Goal: Task Accomplishment & Management: Use online tool/utility

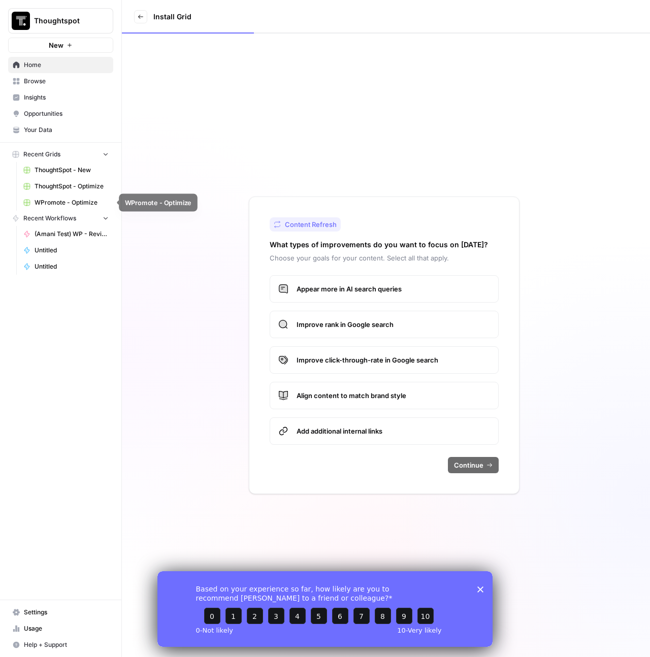
click at [69, 204] on span "WPromote - Optimize" at bounding box center [72, 202] width 74 height 9
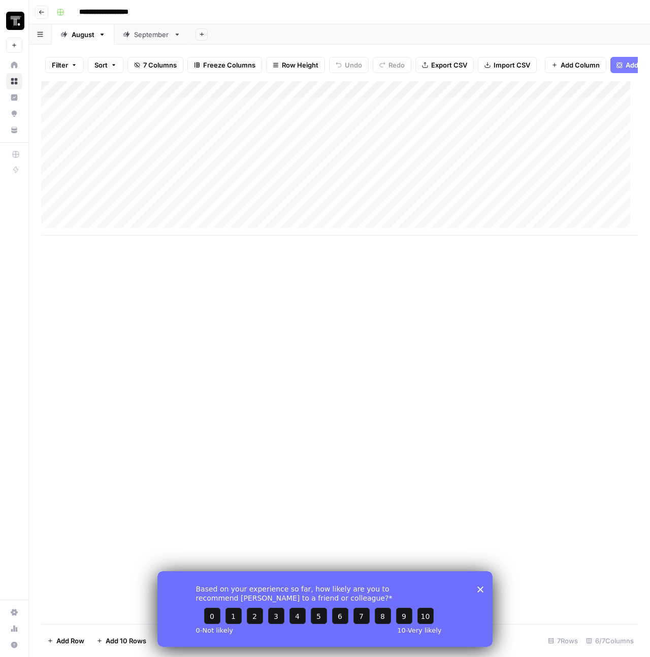
click at [46, 13] on button "Go back" at bounding box center [41, 12] width 13 height 13
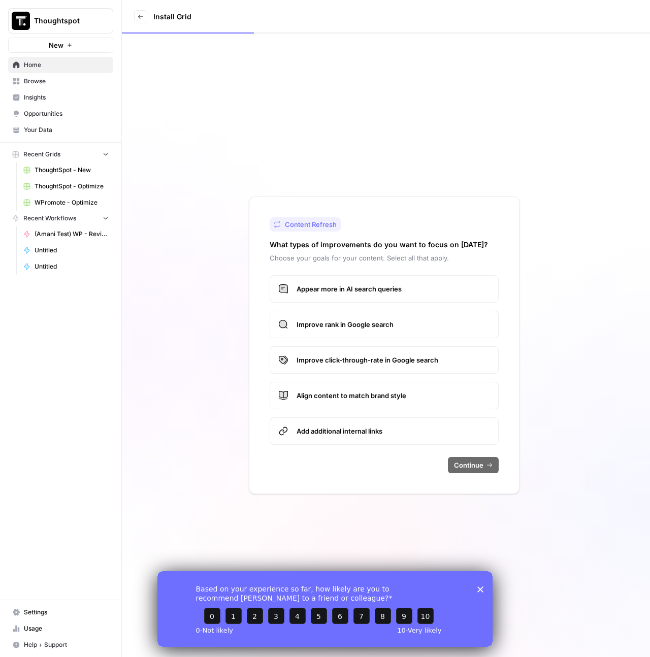
click at [56, 86] on link "Browse" at bounding box center [60, 81] width 105 height 16
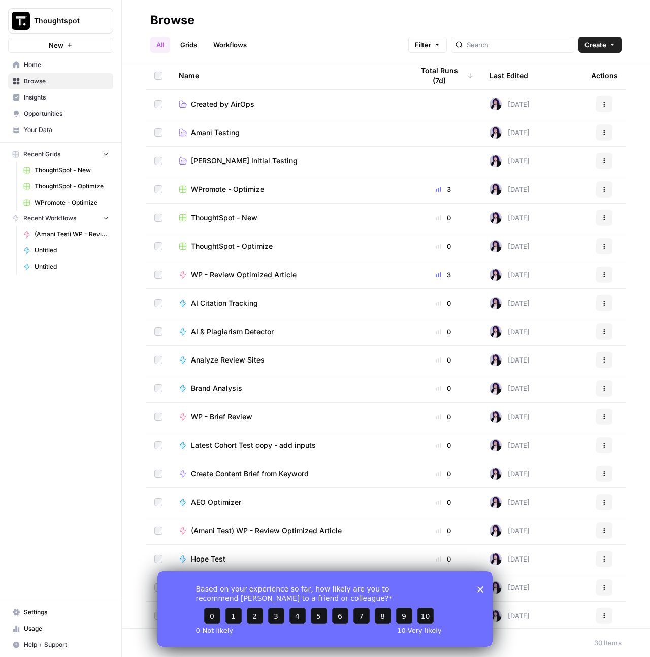
click at [32, 61] on span "Home" at bounding box center [66, 64] width 85 height 9
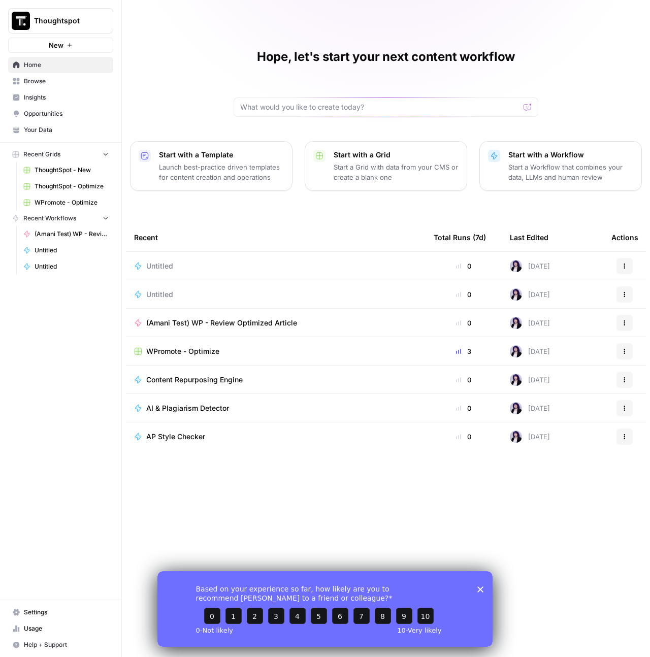
click at [502, 161] on button "Start with a Workflow Start a Workflow that combines your data, LLMs and human …" at bounding box center [560, 166] width 162 height 50
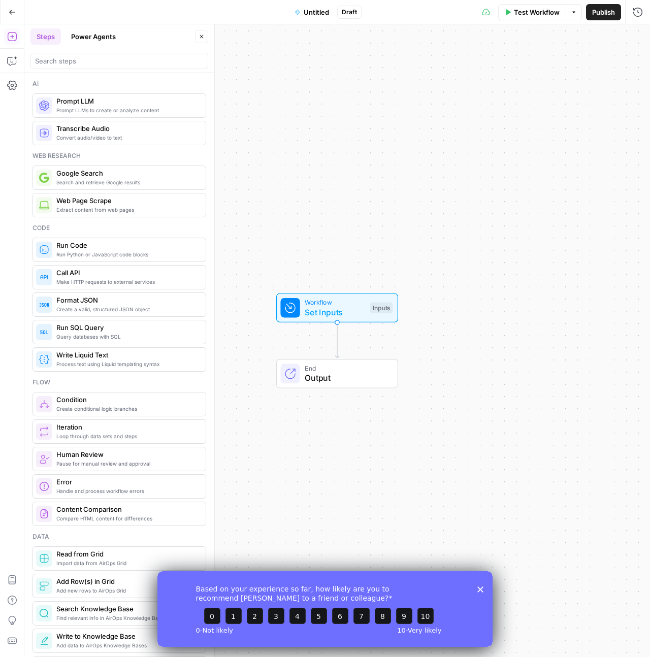
click at [99, 45] on header "Steps Power Agents Close" at bounding box center [119, 48] width 190 height 49
click at [102, 40] on button "Power Agents" at bounding box center [93, 36] width 57 height 16
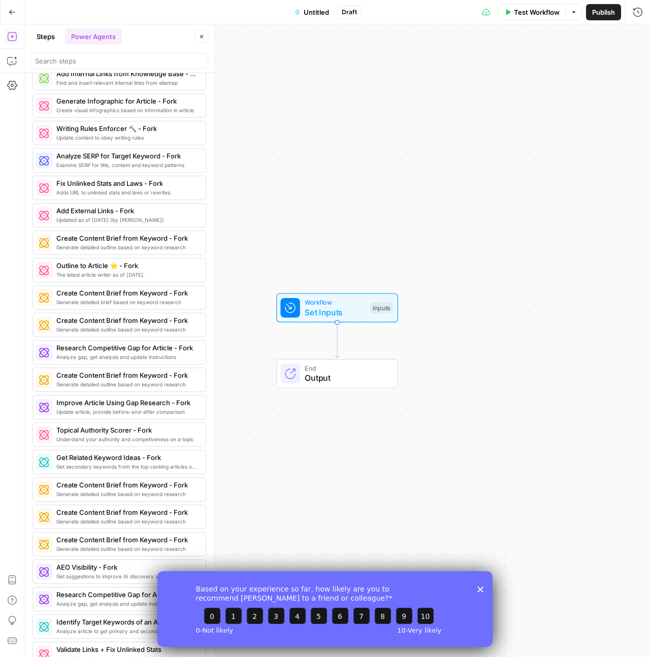
scroll to position [821, 0]
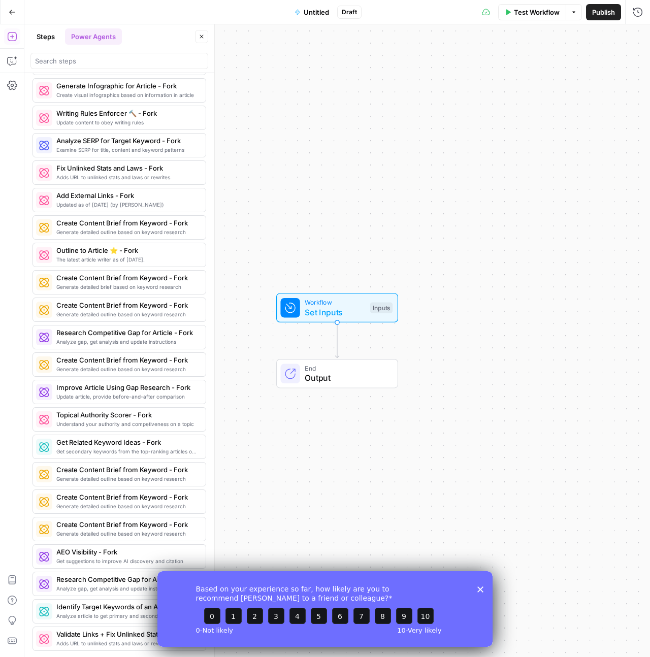
click at [481, 589] on polygon "Close survey" at bounding box center [480, 589] width 6 height 6
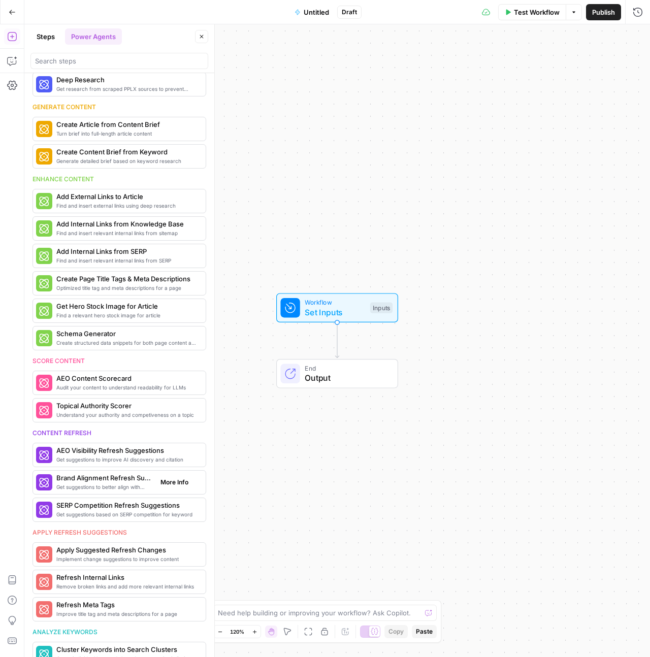
scroll to position [0, 0]
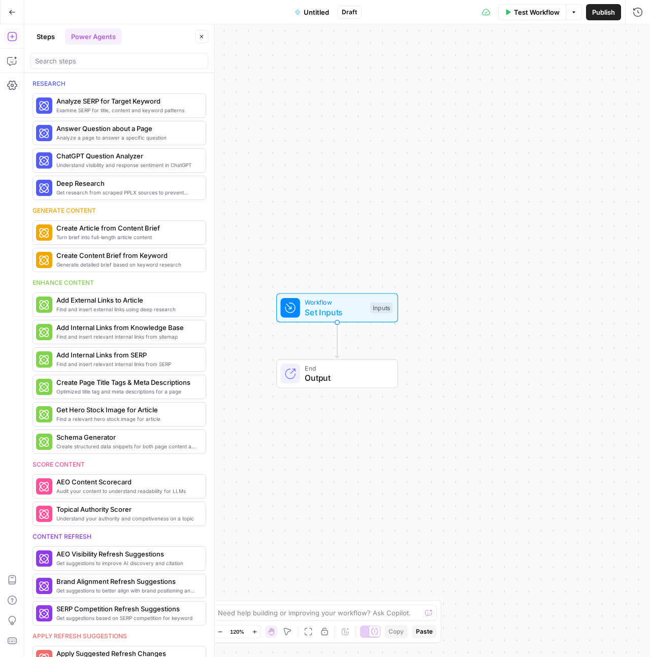
click at [11, 6] on button "Go Back" at bounding box center [12, 12] width 18 height 18
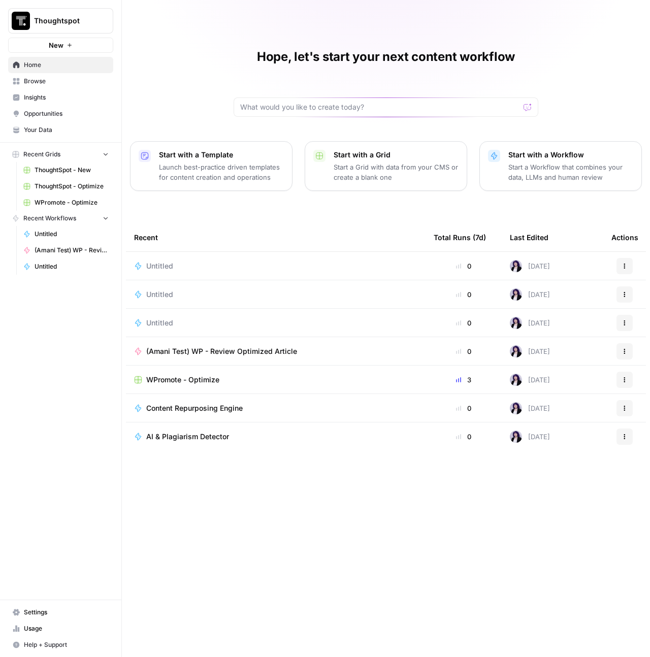
click at [512, 165] on p "Start a Workflow that combines your data, LLMs and human review" at bounding box center [570, 172] width 125 height 20
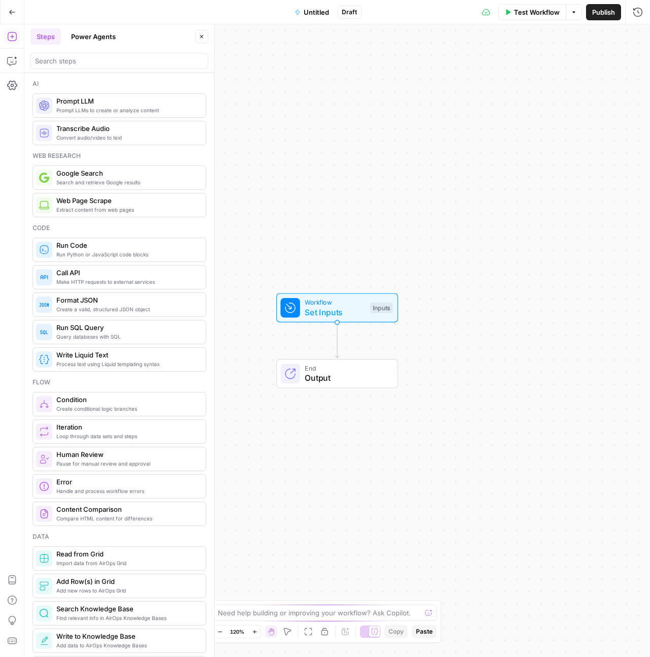
click at [314, 13] on span "Untitled" at bounding box center [315, 12] width 25 height 10
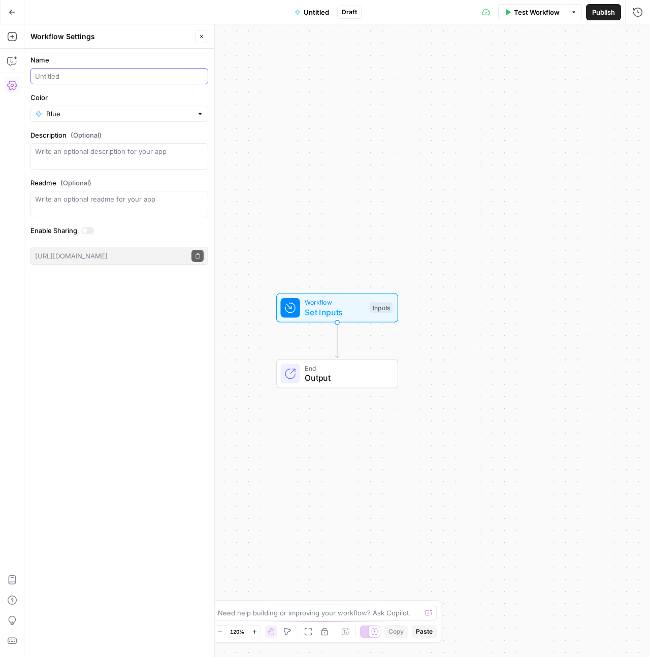
click at [77, 78] on input "Name" at bounding box center [119, 76] width 168 height 10
type input "Transcript to Blog Test"
click at [98, 113] on input "Color" at bounding box center [119, 114] width 146 height 10
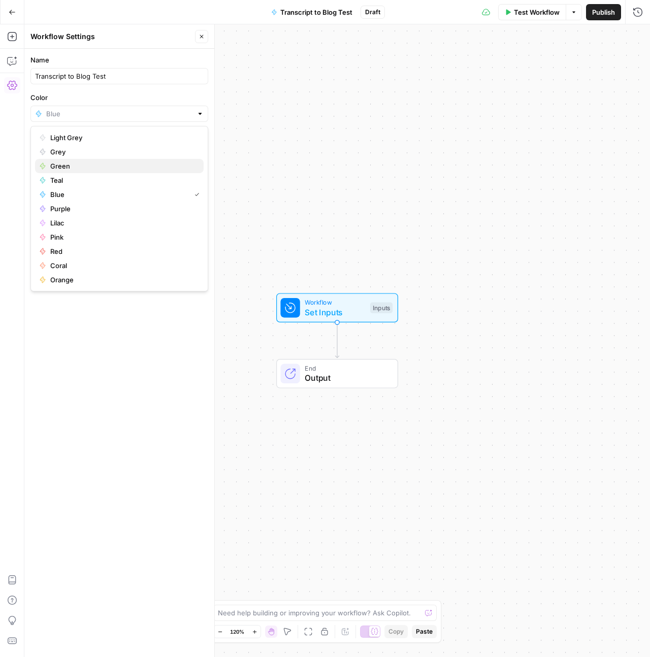
click at [69, 167] on span "Green" at bounding box center [122, 166] width 145 height 10
type input "Green"
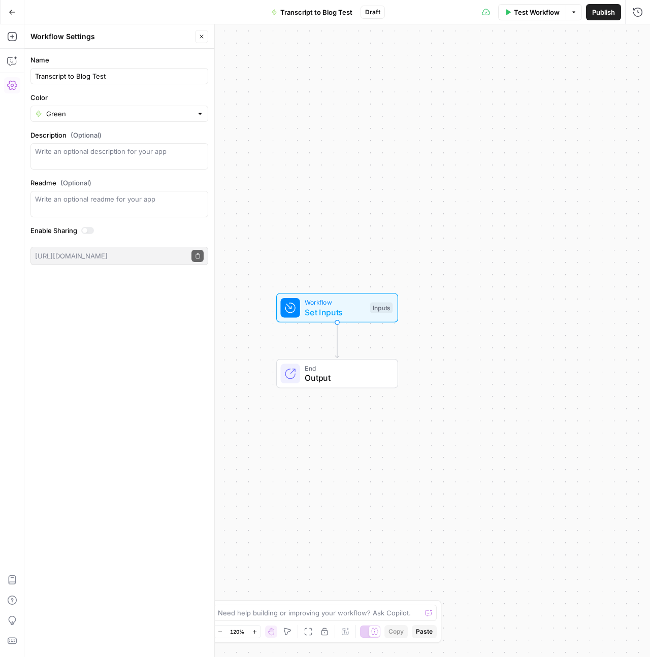
click at [67, 124] on form "Name Transcript to Blog Test Color Green Description (Optional) Readme (Optiona…" at bounding box center [119, 160] width 190 height 222
click at [68, 120] on div "Green" at bounding box center [119, 114] width 178 height 16
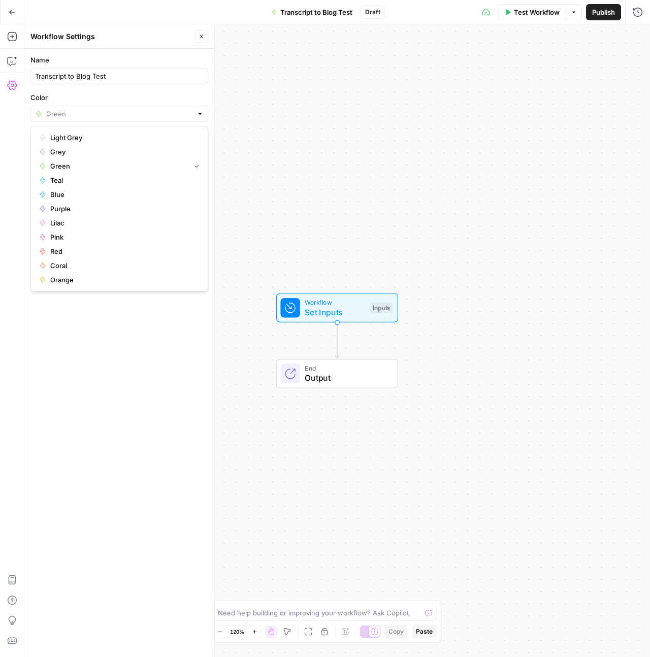
type input "Green"
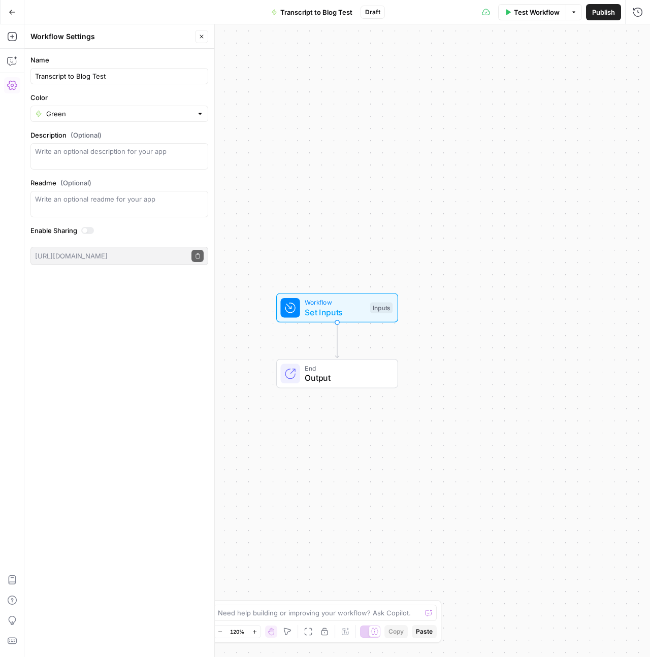
click at [143, 436] on div "Name Transcript to Blog Test Color Green Description (Optional) Readme (Optiona…" at bounding box center [119, 353] width 190 height 608
click at [122, 155] on textarea "Description (Optional)" at bounding box center [119, 156] width 168 height 20
click at [121, 153] on textarea "Description (Optional)" at bounding box center [119, 156] width 168 height 20
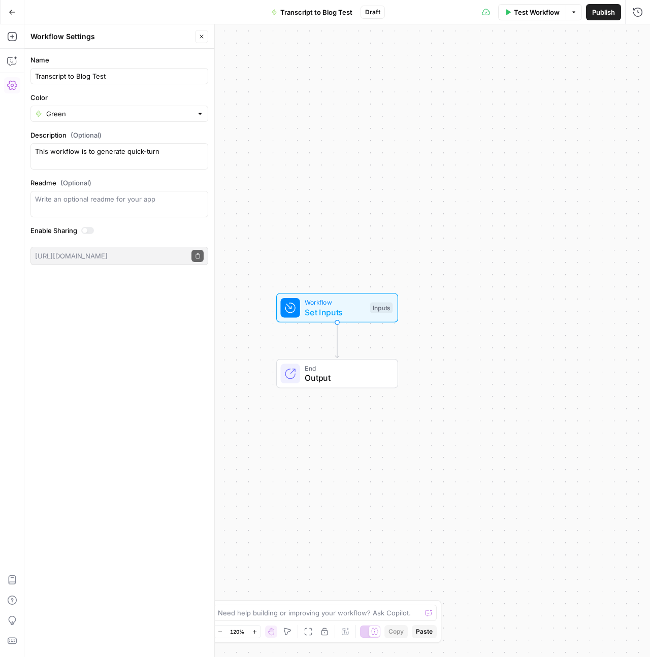
click at [91, 230] on div at bounding box center [87, 230] width 13 height 7
click at [172, 149] on textarea "This workflow is to generate quick-turn" at bounding box center [119, 156] width 168 height 20
click at [73, 162] on textarea "This workflow is to generate quick-turn blogs with event transcripts like webin…" at bounding box center [119, 156] width 168 height 20
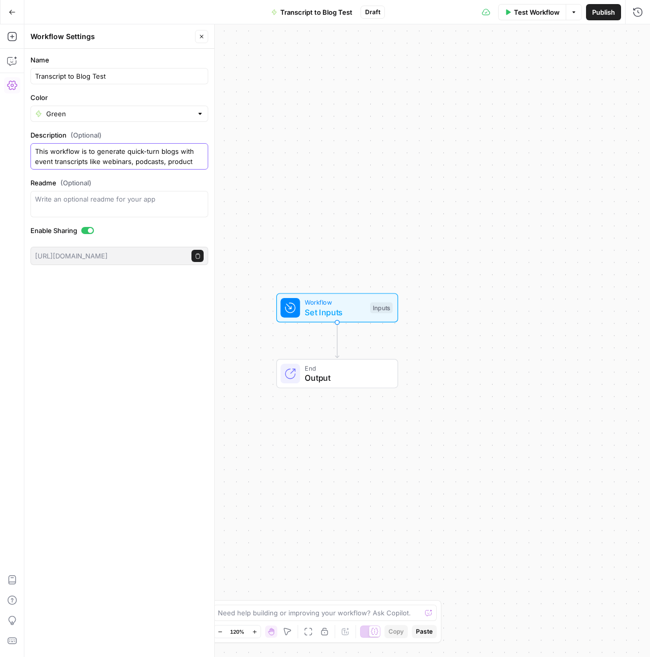
type textarea "This workflow is to generate quick-turn blogs with event transcripts like webin…"
click at [412, 120] on div "Workflow Set Inputs Inputs End Output" at bounding box center [336, 340] width 625 height 632
